Goal: Task Accomplishment & Management: Manage account settings

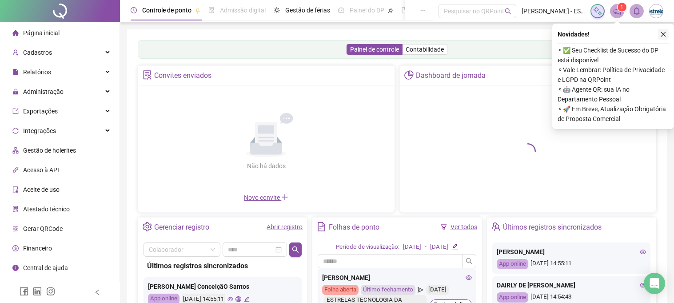
click at [664, 34] on icon "close" at bounding box center [663, 34] width 5 height 5
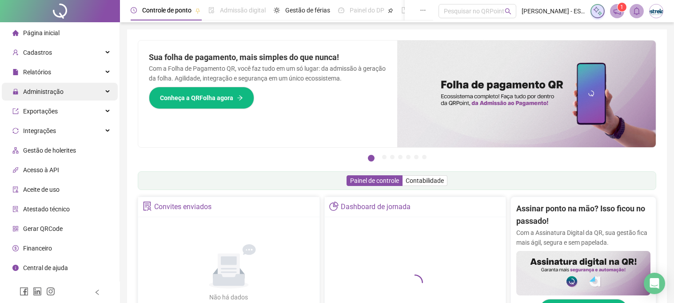
click at [57, 93] on span "Administração" at bounding box center [43, 91] width 40 height 7
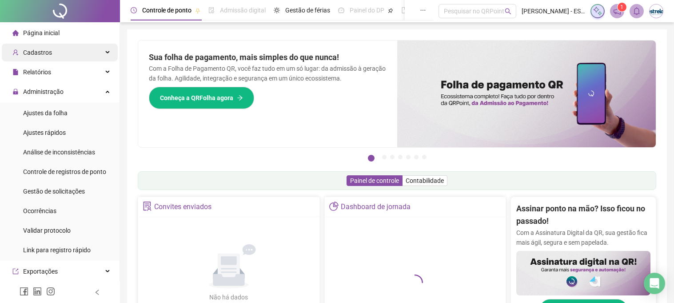
click at [46, 52] on span "Cadastros" at bounding box center [37, 52] width 29 height 7
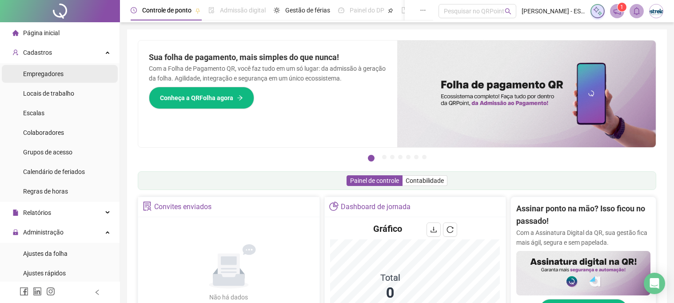
click at [53, 75] on span "Empregadores" at bounding box center [43, 73] width 40 height 7
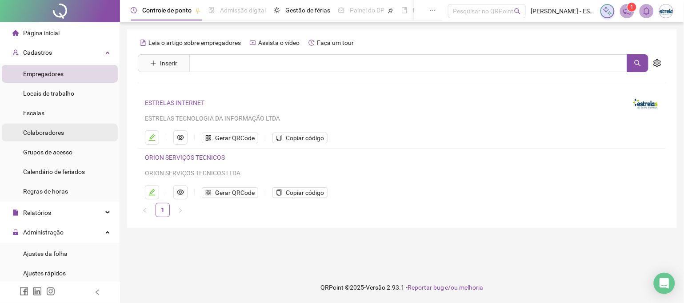
click at [60, 130] on span "Colaboradores" at bounding box center [43, 132] width 41 height 7
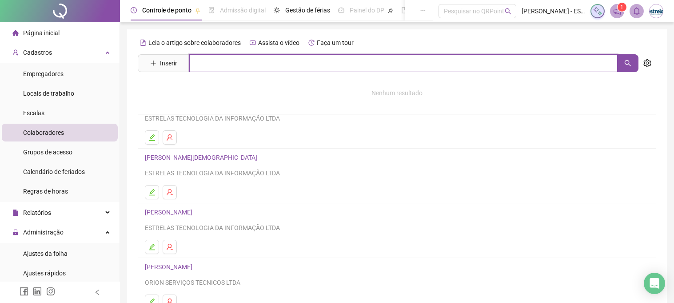
click at [224, 61] on input "text" at bounding box center [403, 63] width 429 height 18
click at [242, 64] on input "text" at bounding box center [403, 63] width 429 height 18
type input "********"
click at [623, 64] on button "button" at bounding box center [627, 63] width 21 height 18
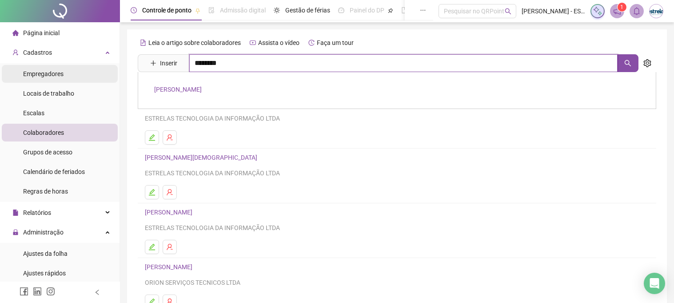
drag, startPoint x: 277, startPoint y: 67, endPoint x: 98, endPoint y: 67, distance: 179.1
click at [98, 67] on div "Página inicial Cadastros Empregadores Locais de trabalho Escalas Colaboradores …" at bounding box center [337, 215] width 674 height 430
